Goal: Information Seeking & Learning: Learn about a topic

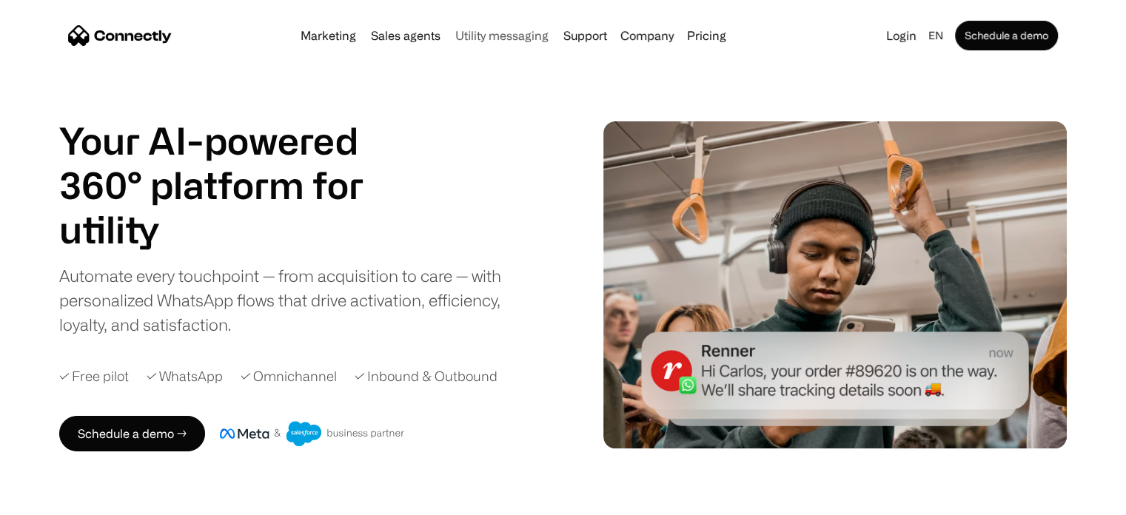
click at [543, 39] on link "Utility messaging" at bounding box center [502, 36] width 105 height 12
click at [415, 36] on link "Sales agents" at bounding box center [405, 36] width 81 height 12
click at [318, 30] on link "Marketing" at bounding box center [328, 36] width 67 height 12
click at [698, 30] on link "Pricing" at bounding box center [706, 36] width 51 height 12
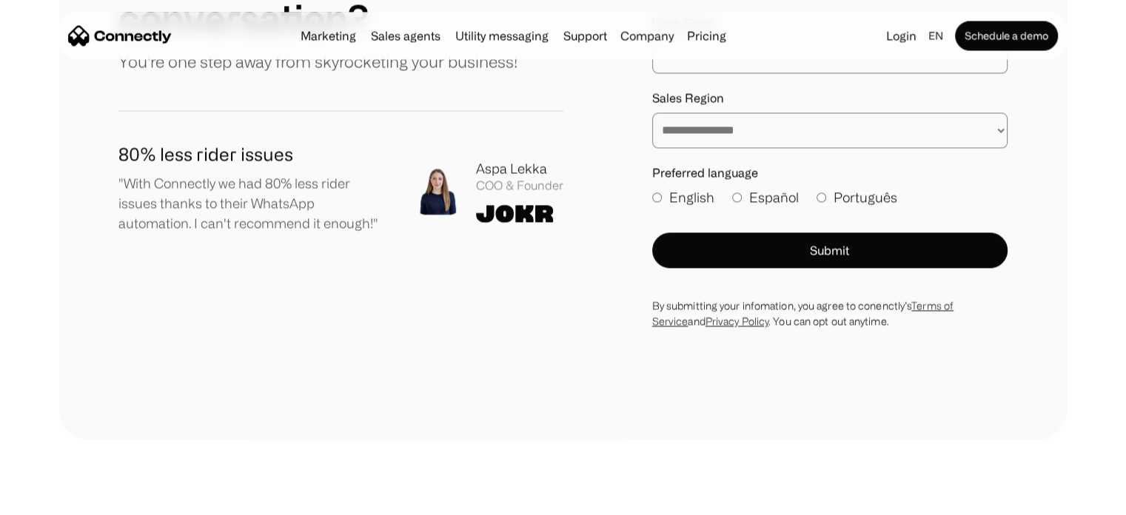
scroll to position [8484, 0]
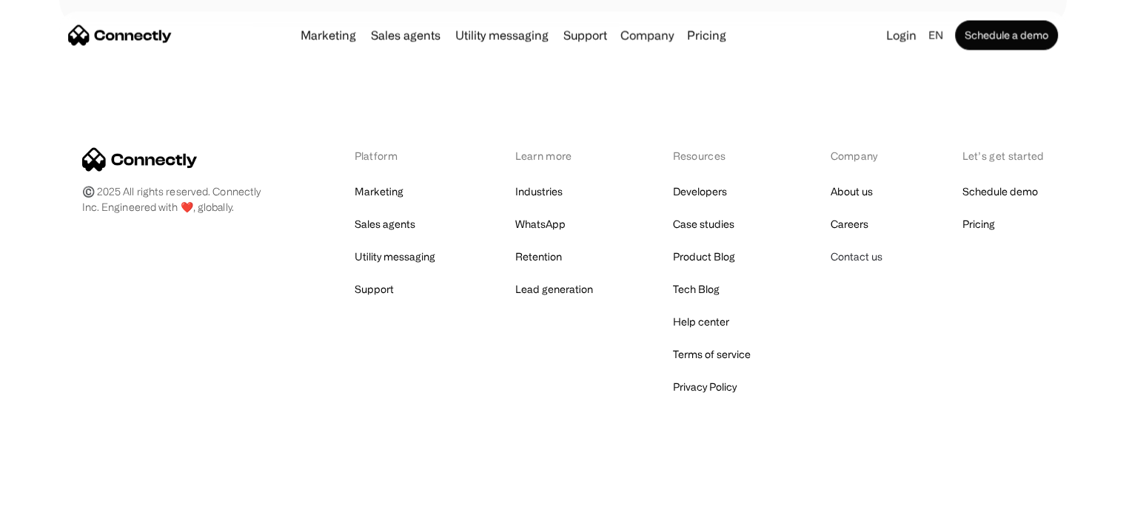
click at [853, 261] on link "Contact us" at bounding box center [856, 257] width 52 height 21
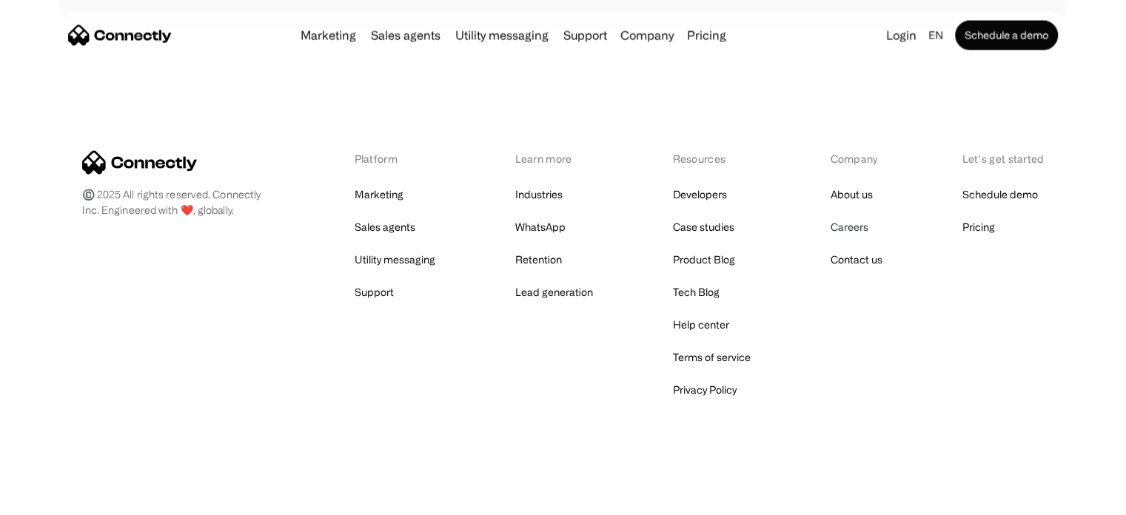
click at [853, 226] on link "Careers" at bounding box center [849, 227] width 38 height 21
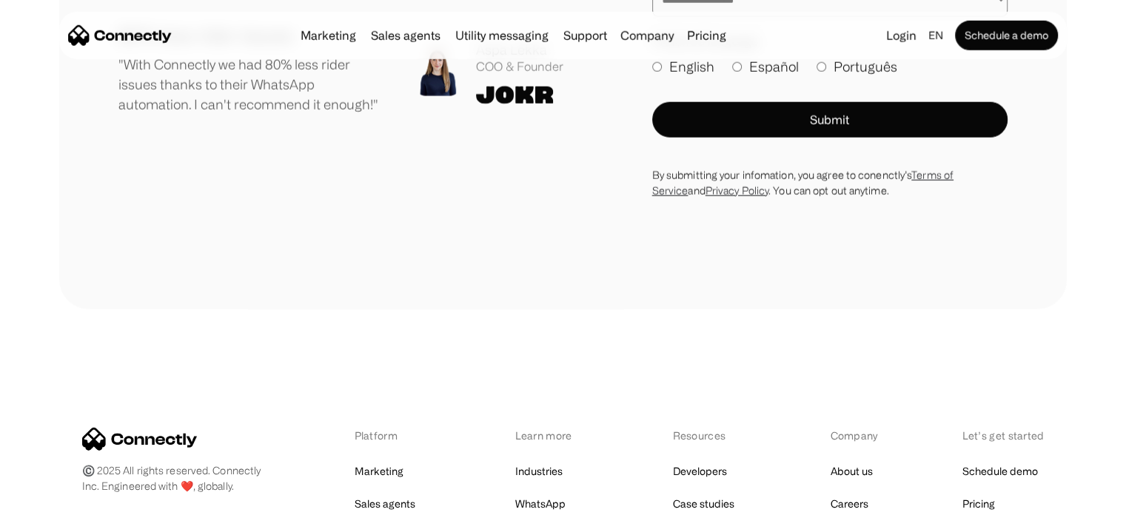
scroll to position [4118, 0]
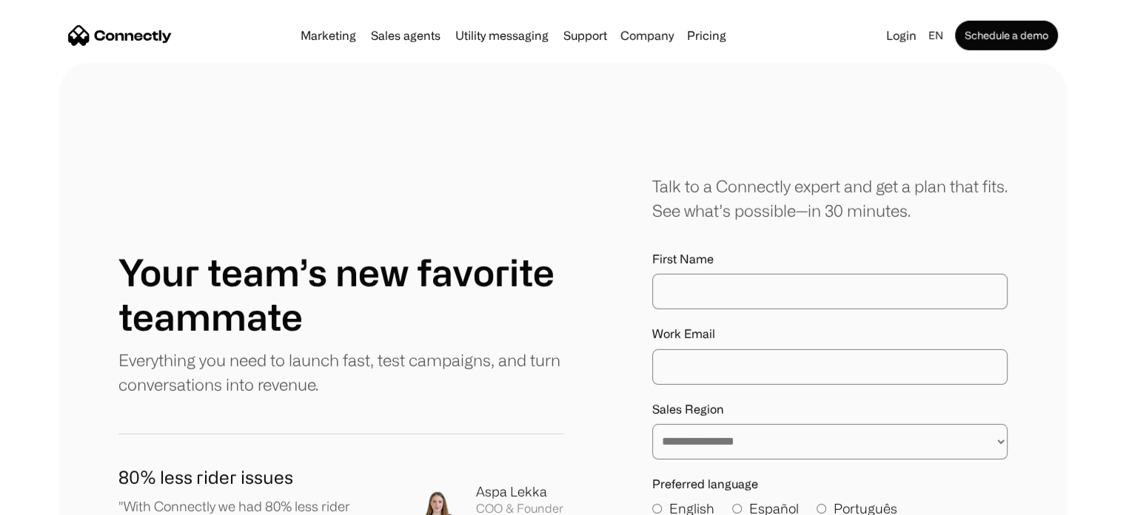
scroll to position [4695, 0]
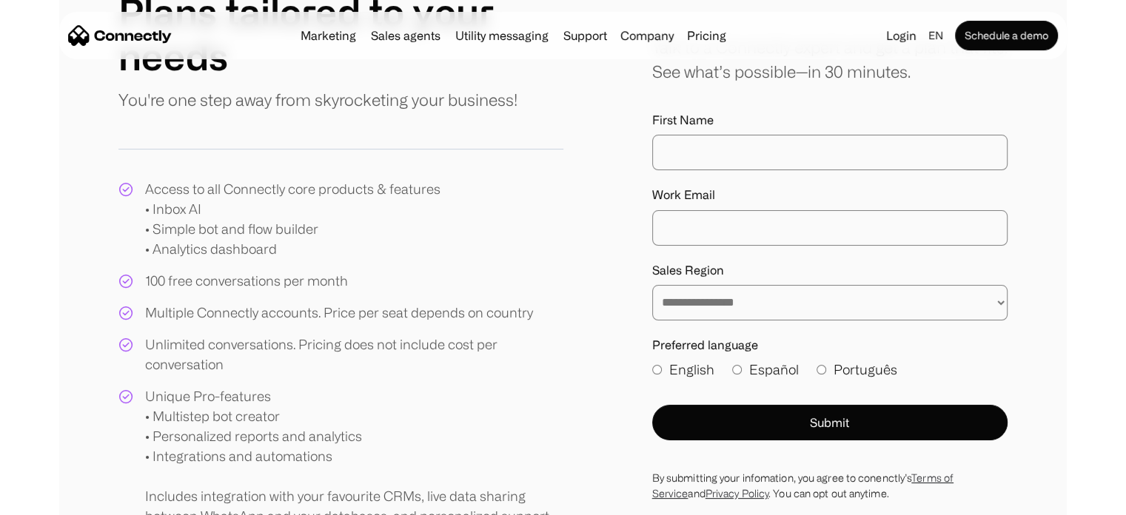
scroll to position [171, 0]
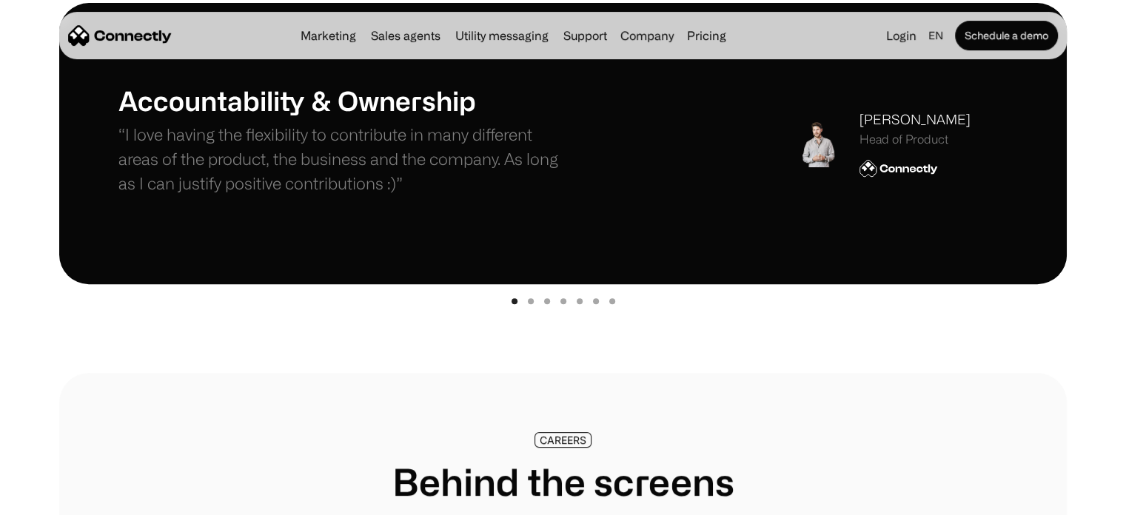
scroll to position [561, 0]
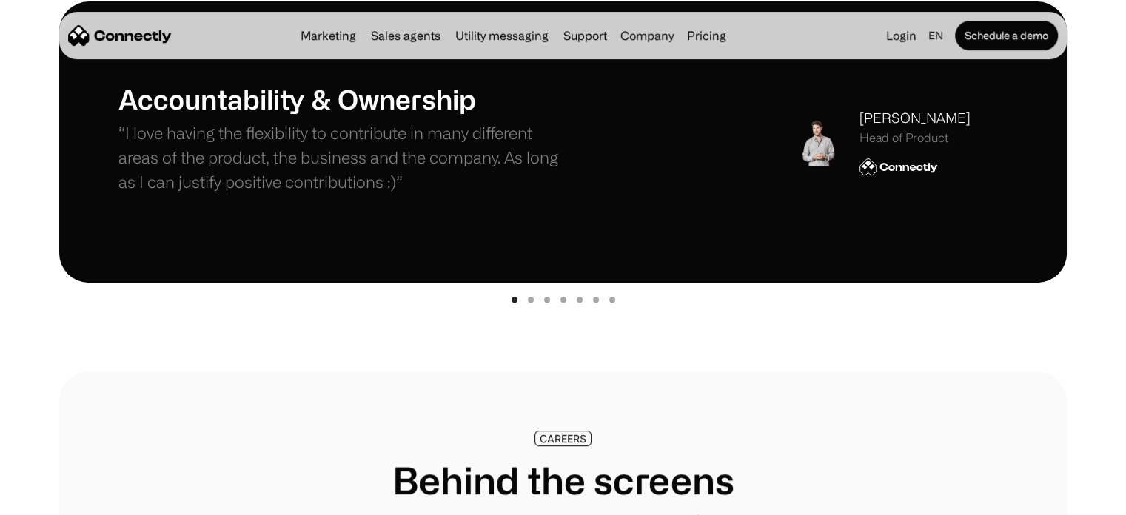
click at [531, 296] on div "carousel" at bounding box center [563, 298] width 1008 height 30
click at [544, 296] on div "carousel" at bounding box center [563, 298] width 1008 height 30
click at [546, 297] on div "Show slide 3 of 7" at bounding box center [547, 300] width 6 height 6
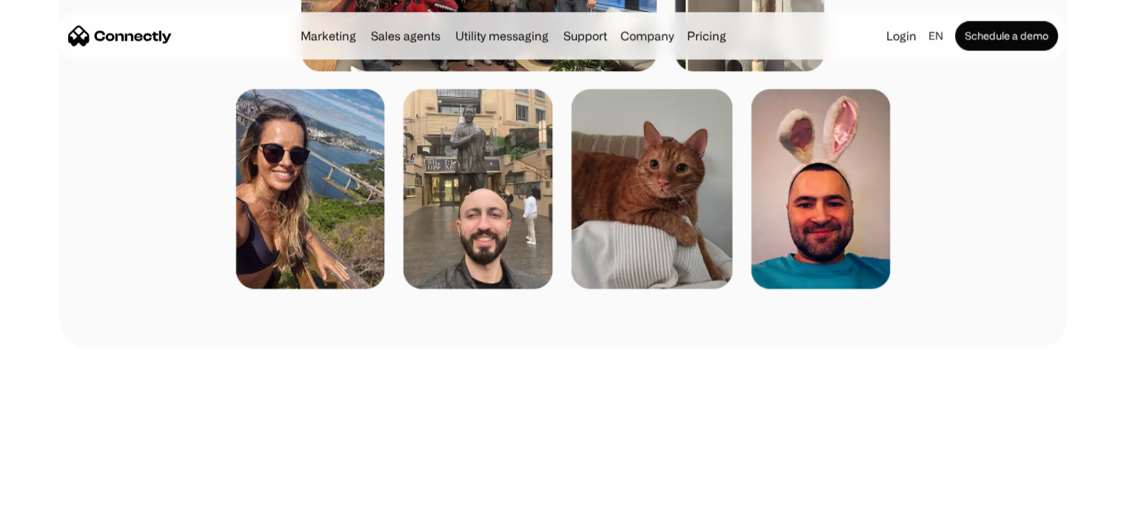
scroll to position [2659, 0]
